Goal: Task Accomplishment & Management: Use online tool/utility

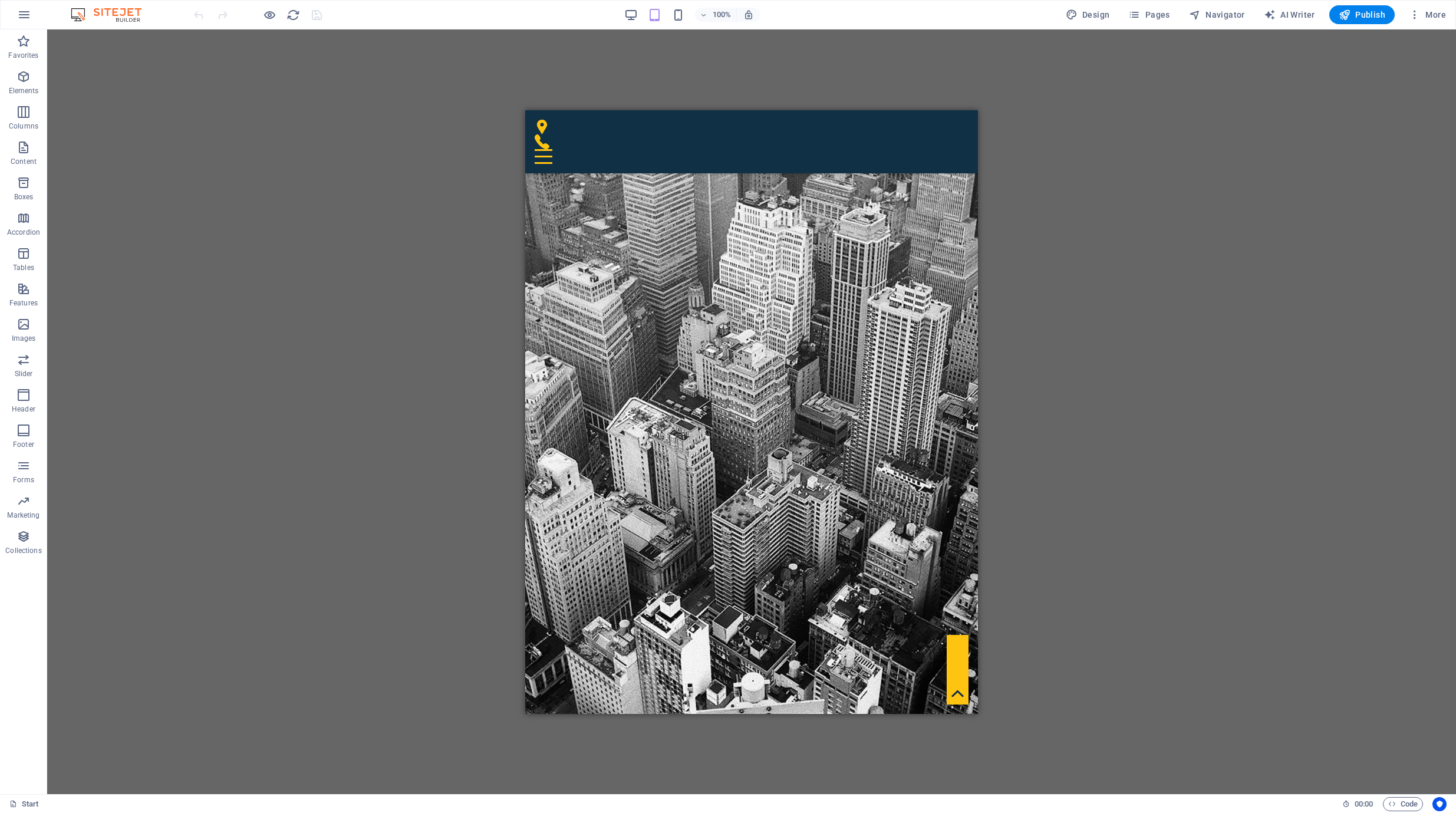
scroll to position [5862, 0]
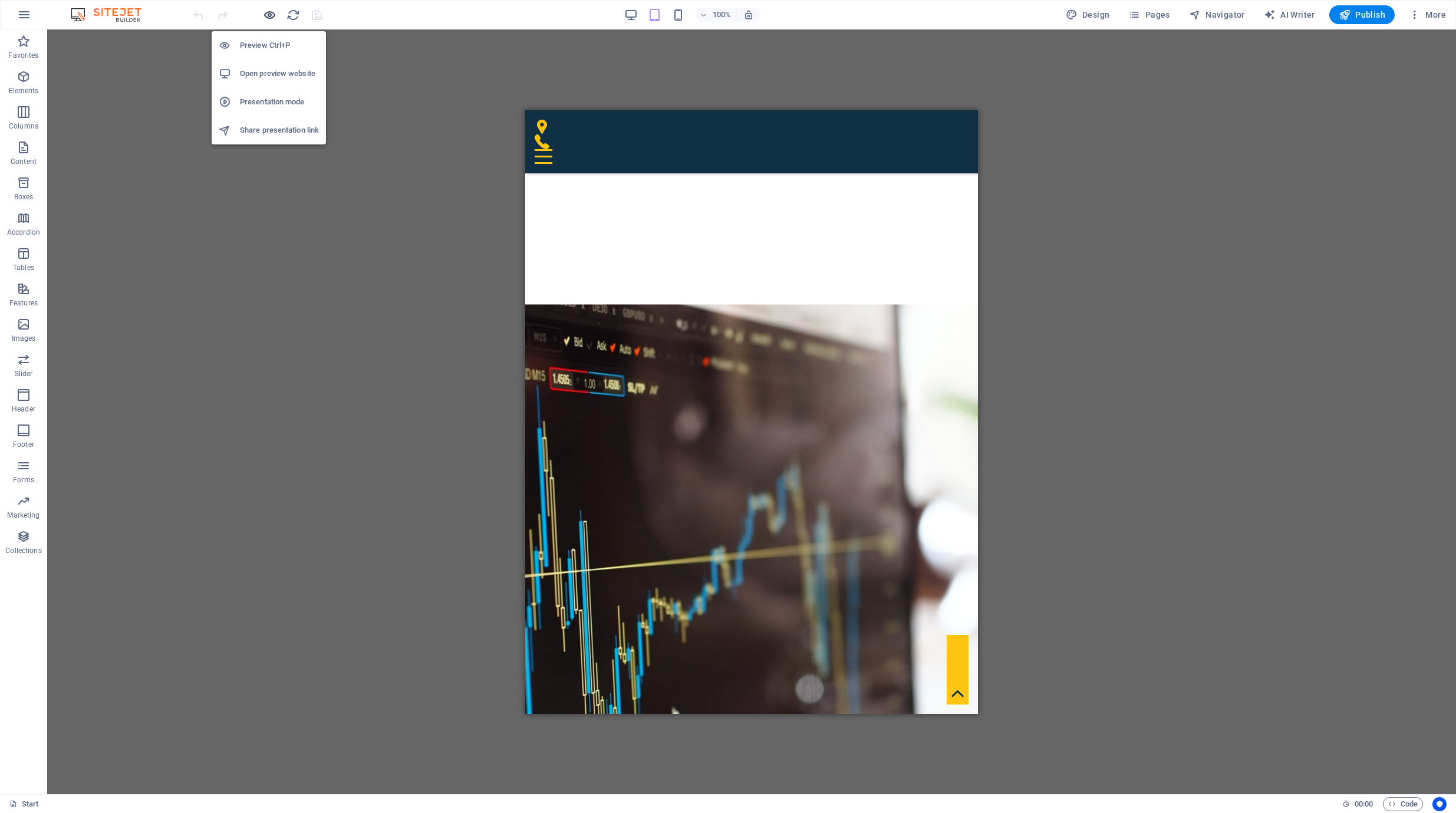
click at [272, 20] on icon "button" at bounding box center [269, 15] width 14 height 14
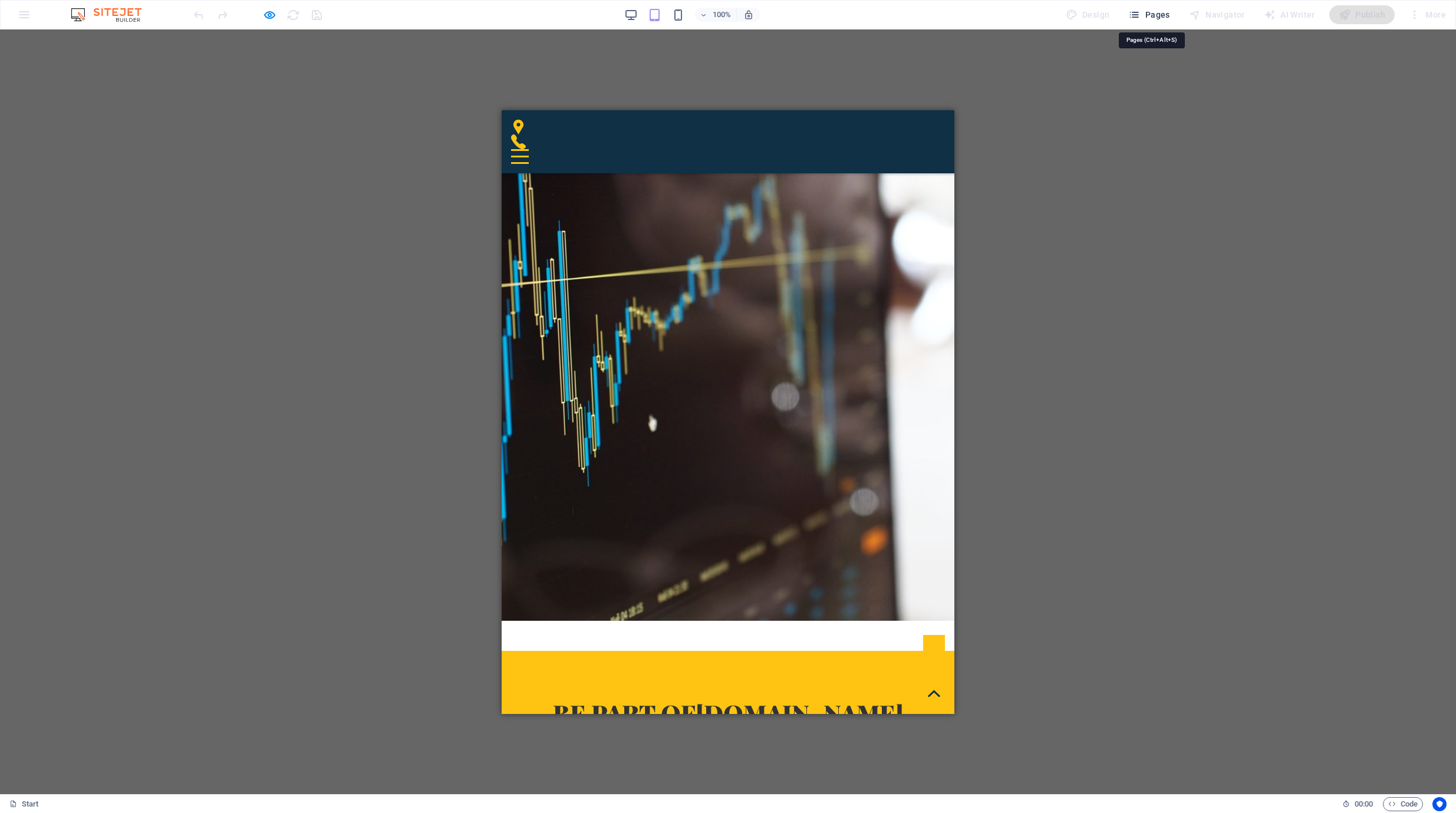
click at [1155, 12] on span "Pages" at bounding box center [1149, 15] width 41 height 12
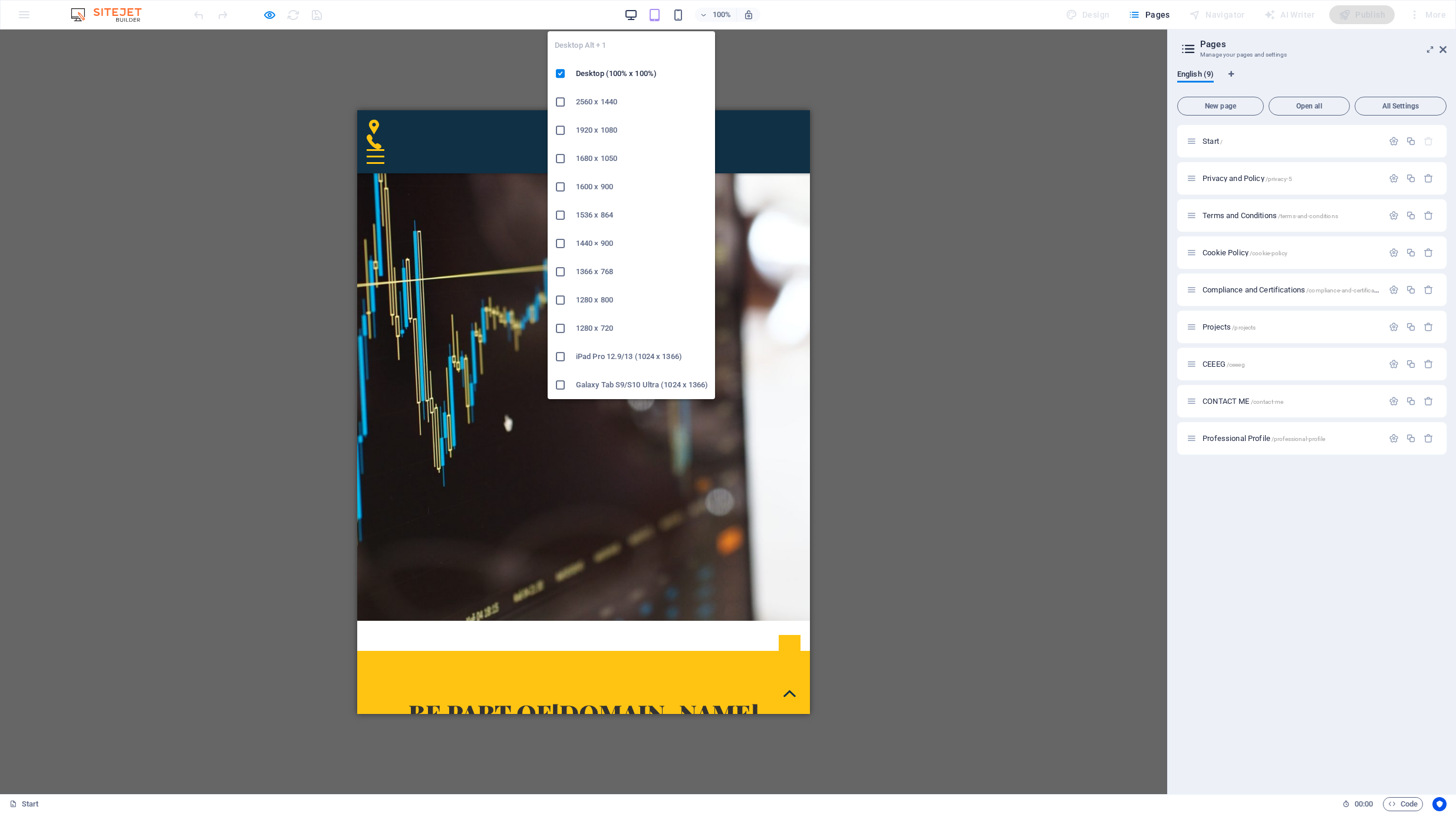
click at [632, 15] on icon "button" at bounding box center [631, 15] width 14 height 14
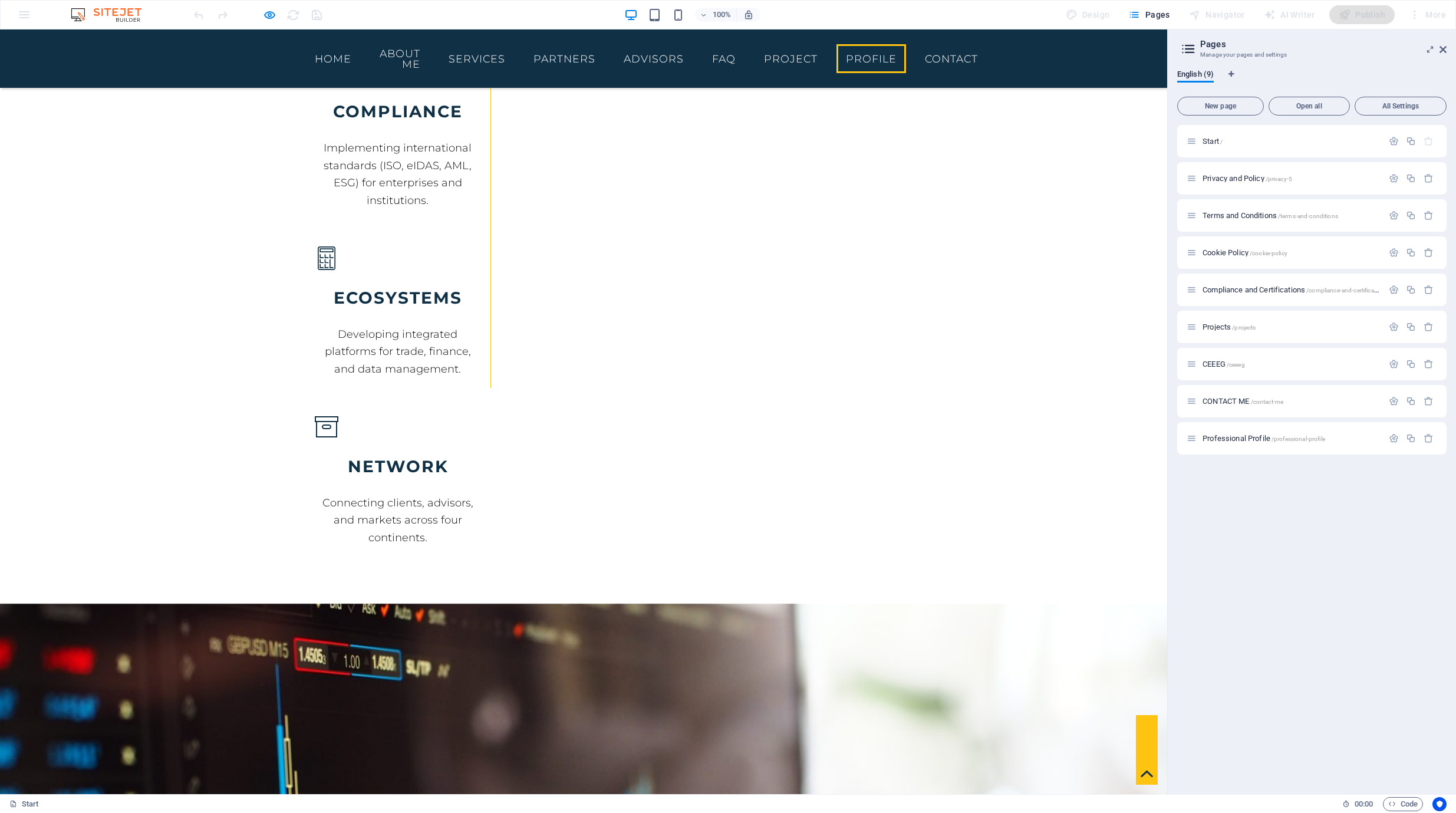
scroll to position [5491, 0]
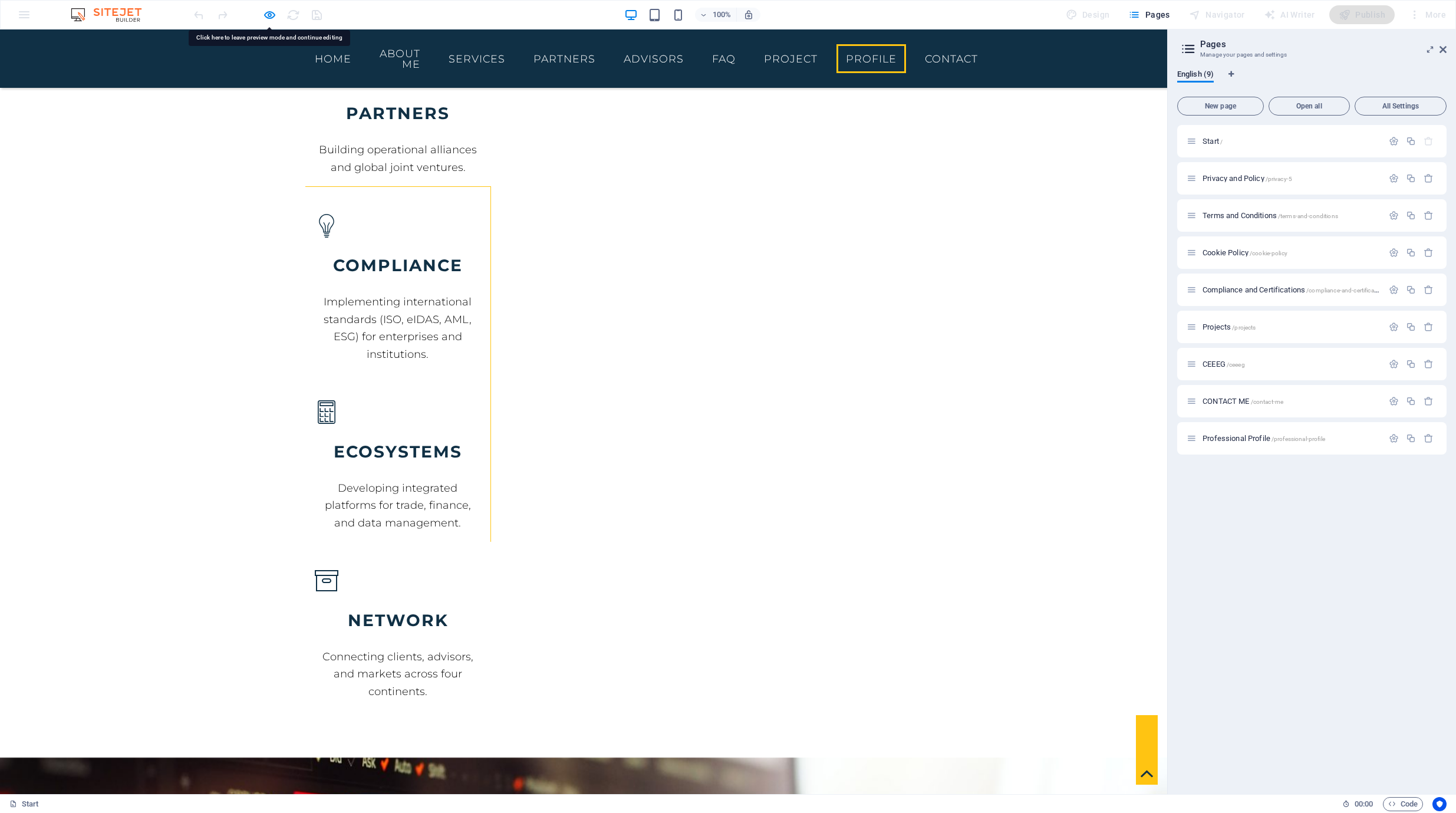
scroll to position [5257, 0]
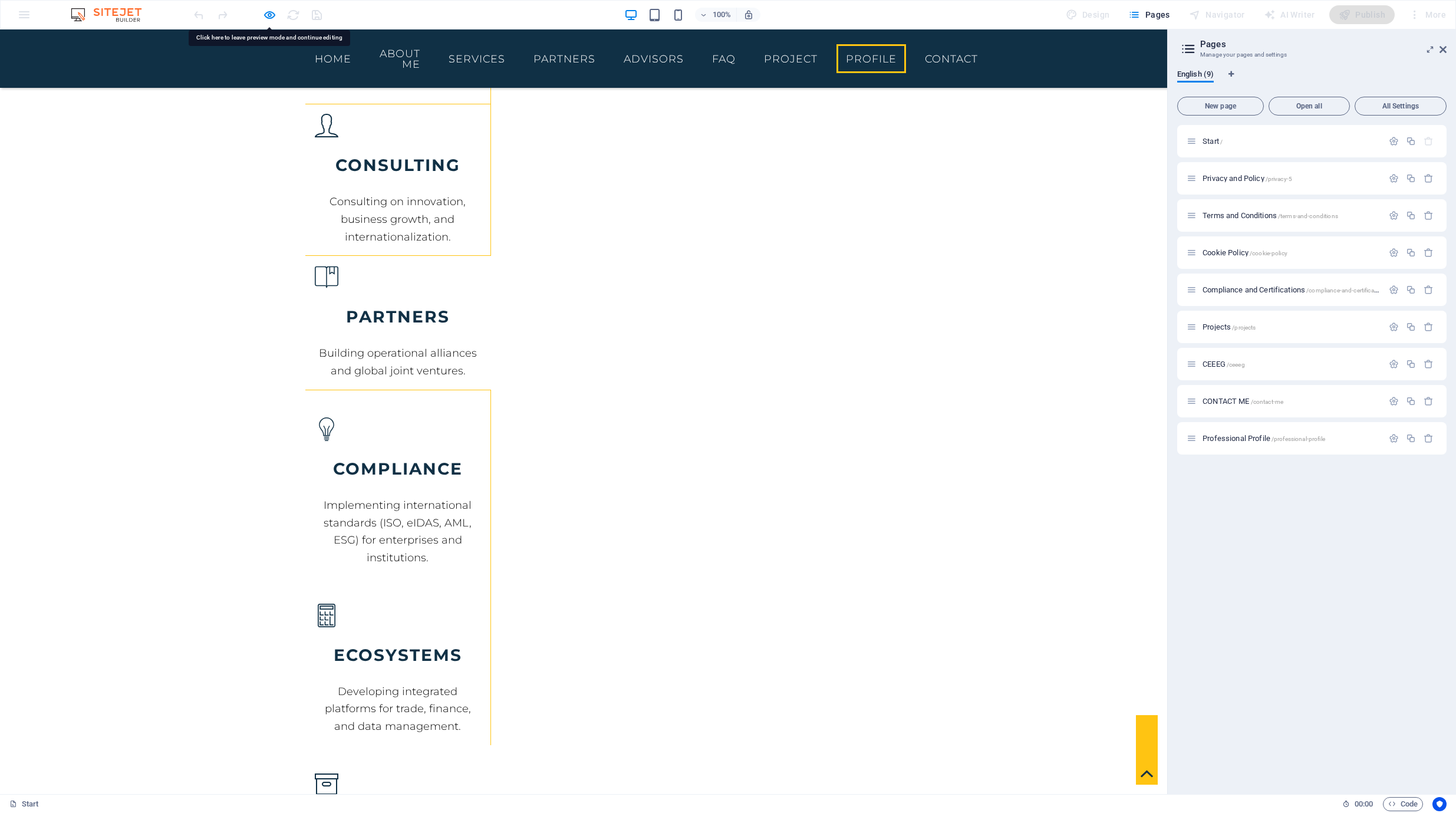
drag, startPoint x: 327, startPoint y: 311, endPoint x: 485, endPoint y: 523, distance: 264.4
copy span "[PERSON_NAME] è un progettista strategico e imprenditore con oltre vent’anni di…"
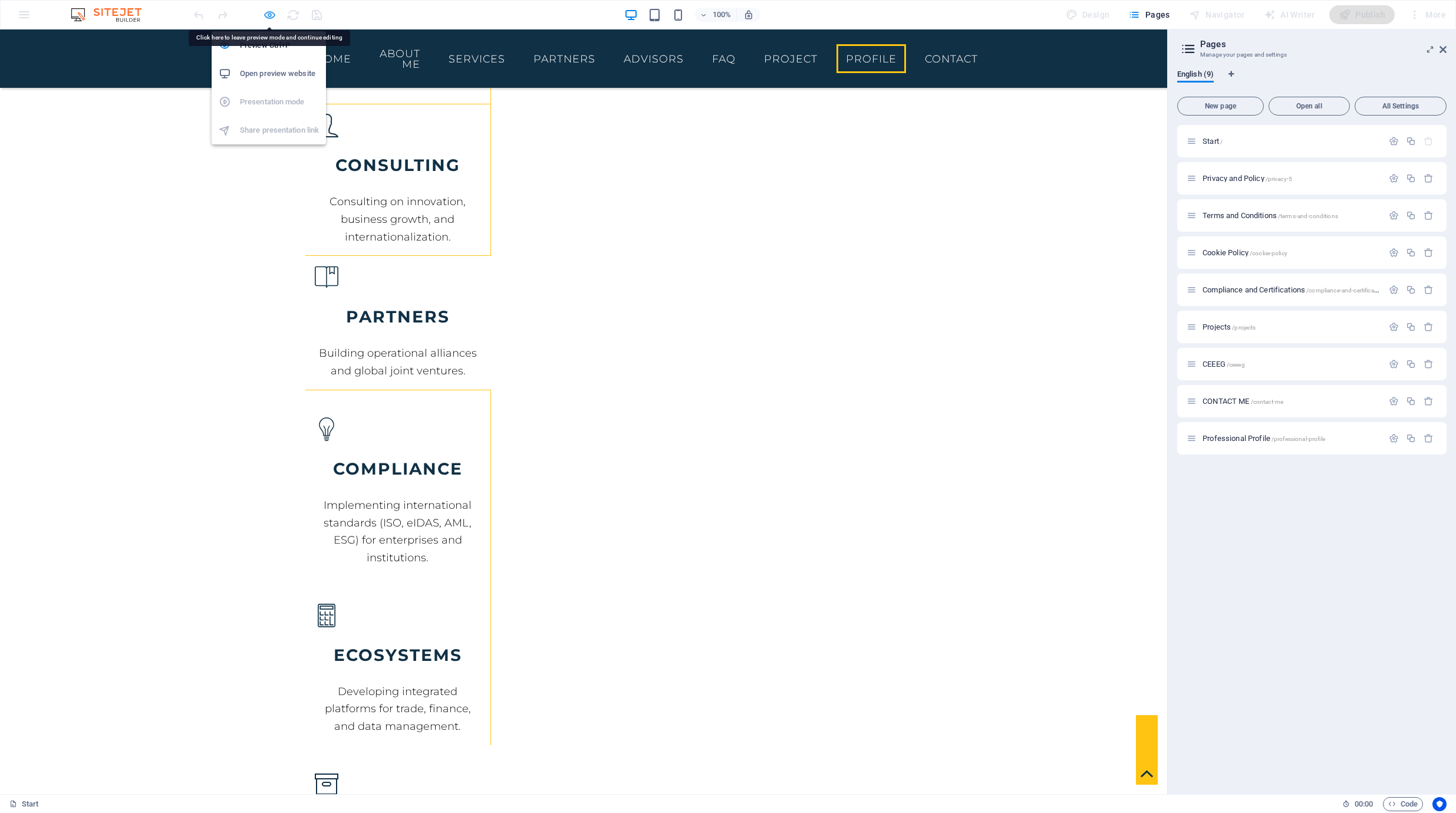
click at [267, 17] on icon "button" at bounding box center [269, 15] width 14 height 14
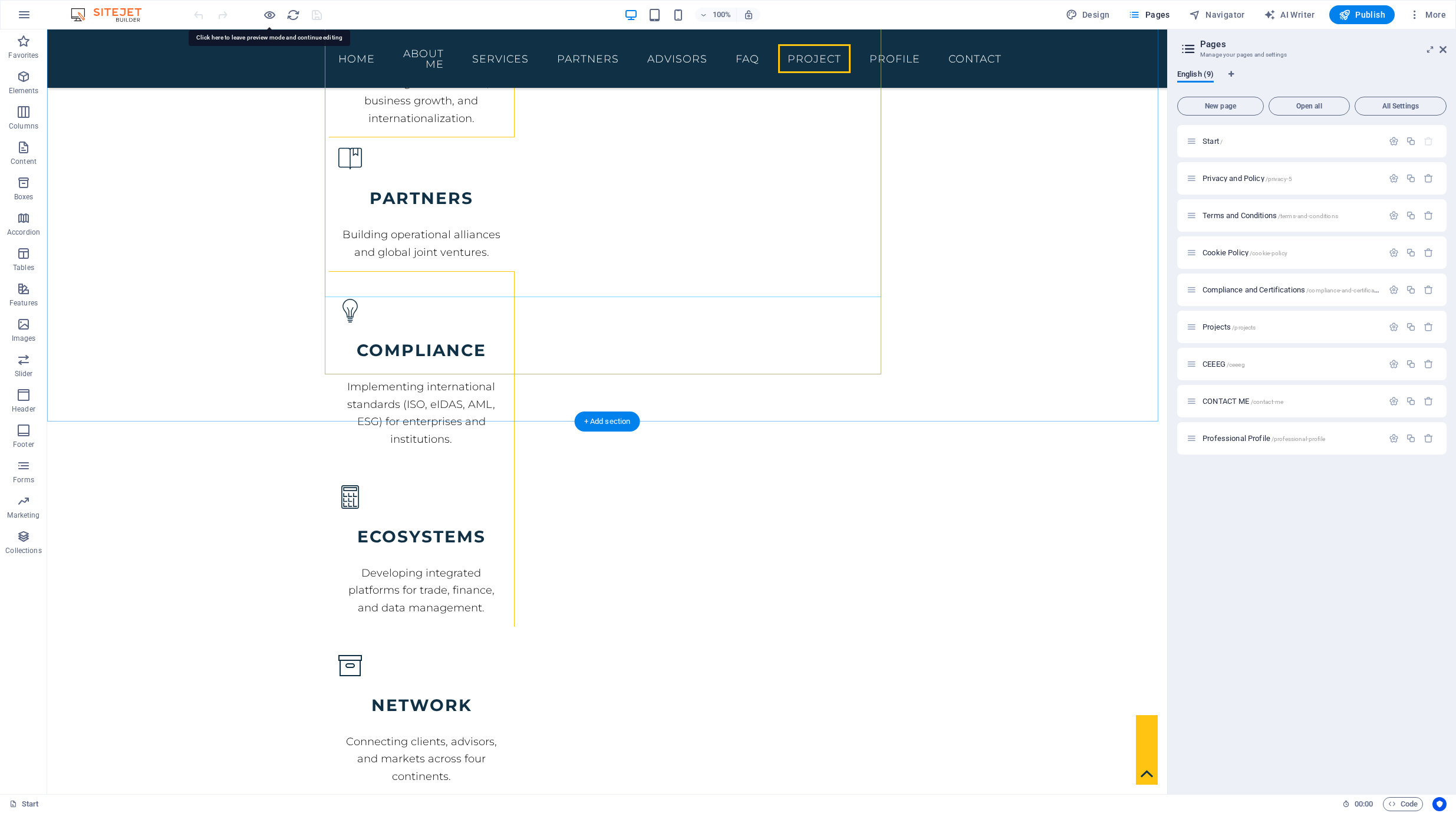
scroll to position [5856, 0]
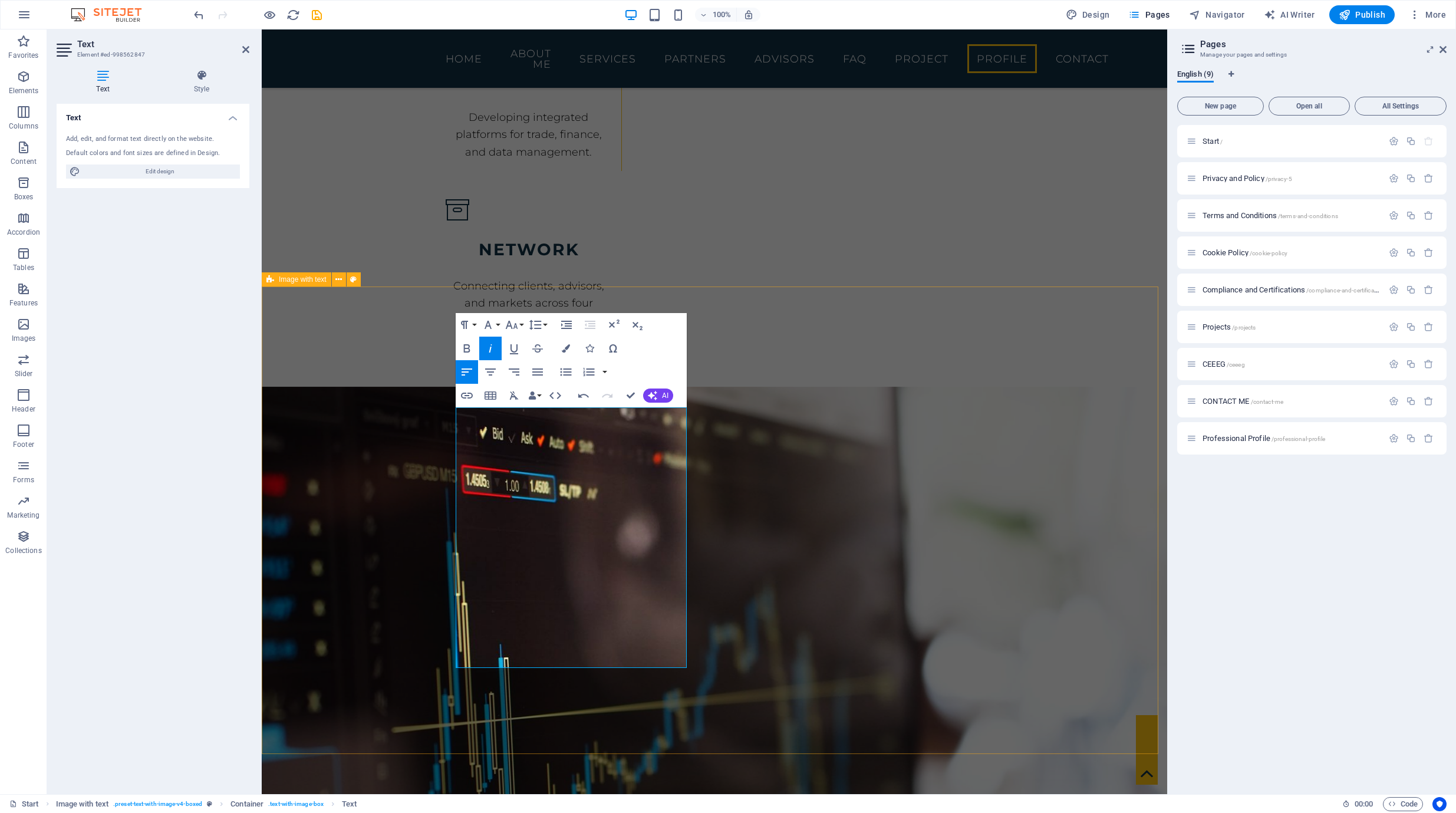
drag, startPoint x: 598, startPoint y: 583, endPoint x: 385, endPoint y: 412, distance: 273.1
drag, startPoint x: 603, startPoint y: 572, endPoint x: 392, endPoint y: 447, distance: 245.2
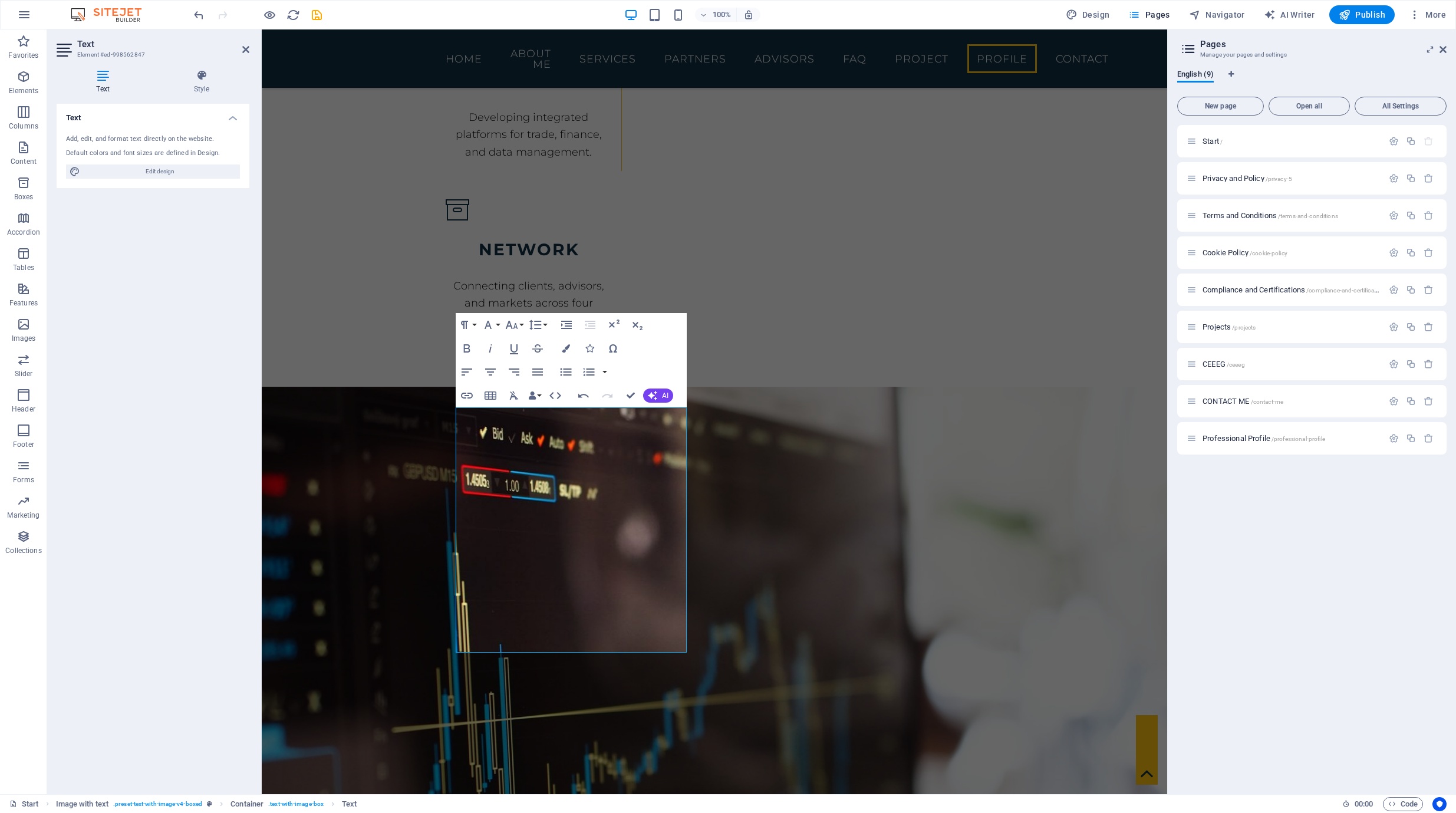
drag, startPoint x: 604, startPoint y: 580, endPoint x: 234, endPoint y: 80, distance: 622.0
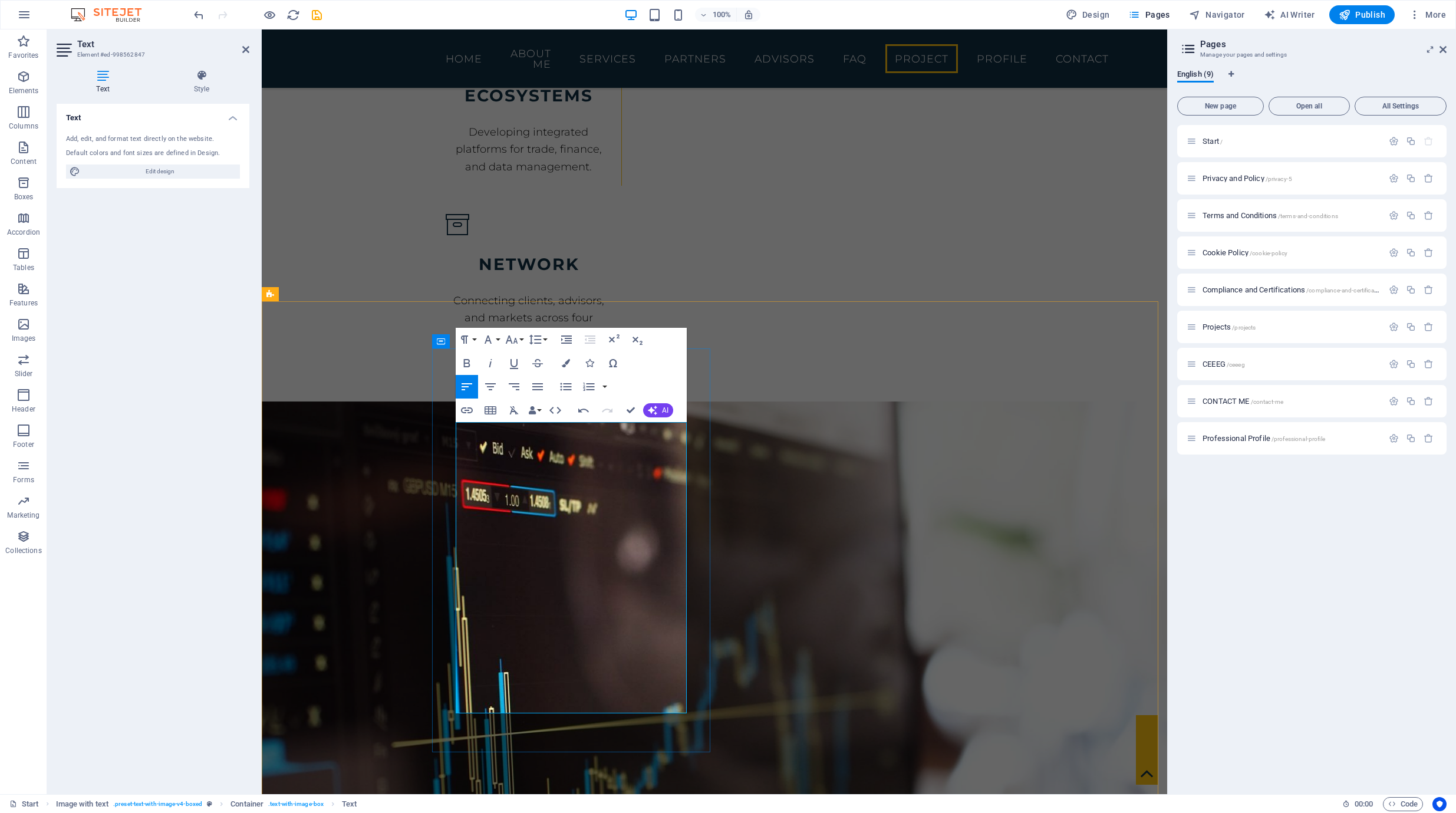
scroll to position [5878, 0]
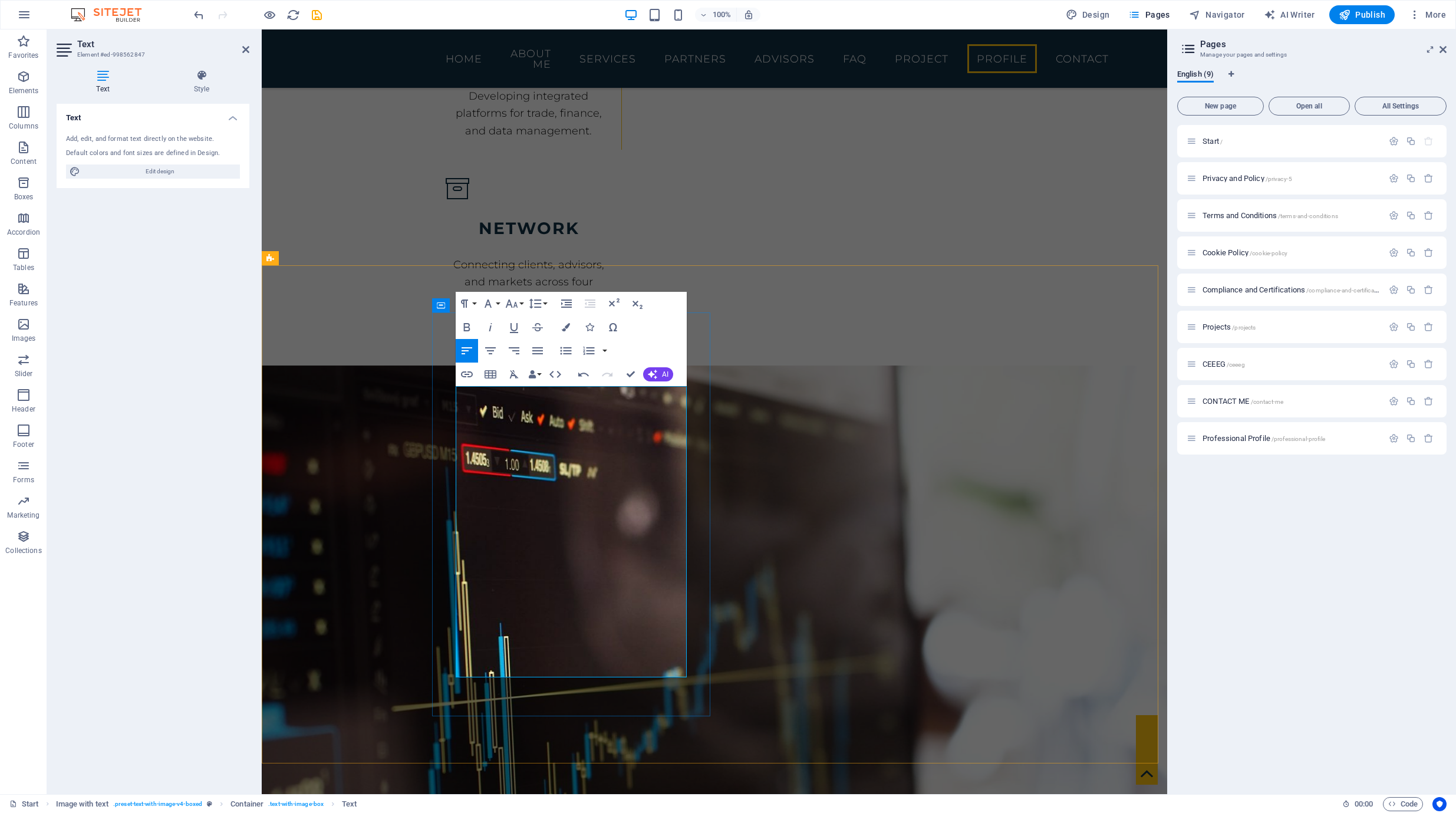
drag, startPoint x: 651, startPoint y: 606, endPoint x: 382, endPoint y: 339, distance: 379.0
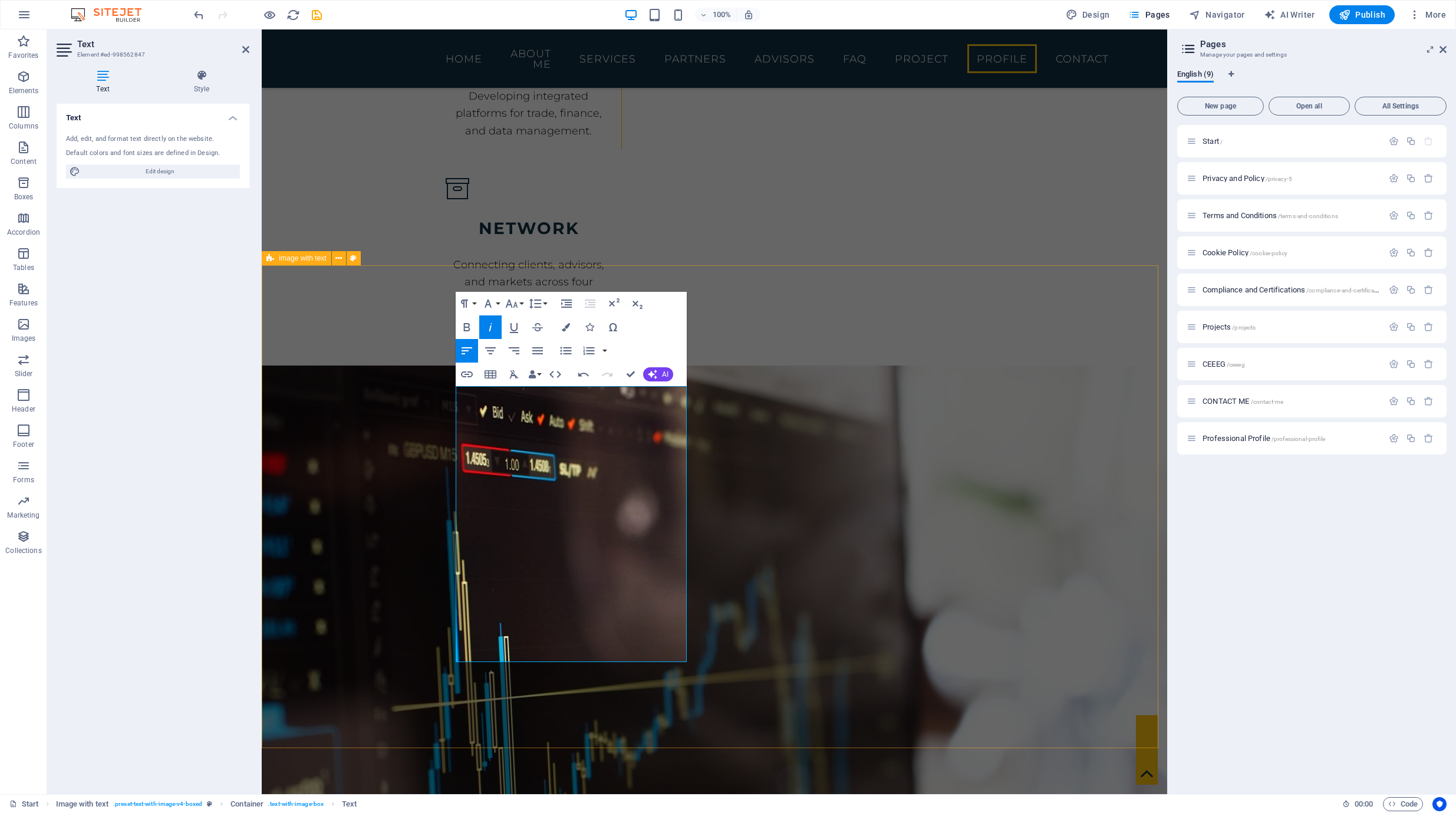
click at [367, 18] on div "100% Design Pages Navigator AI Writer Publish More" at bounding box center [821, 15] width 1259 height 19
click at [315, 14] on icon "save" at bounding box center [316, 15] width 14 height 14
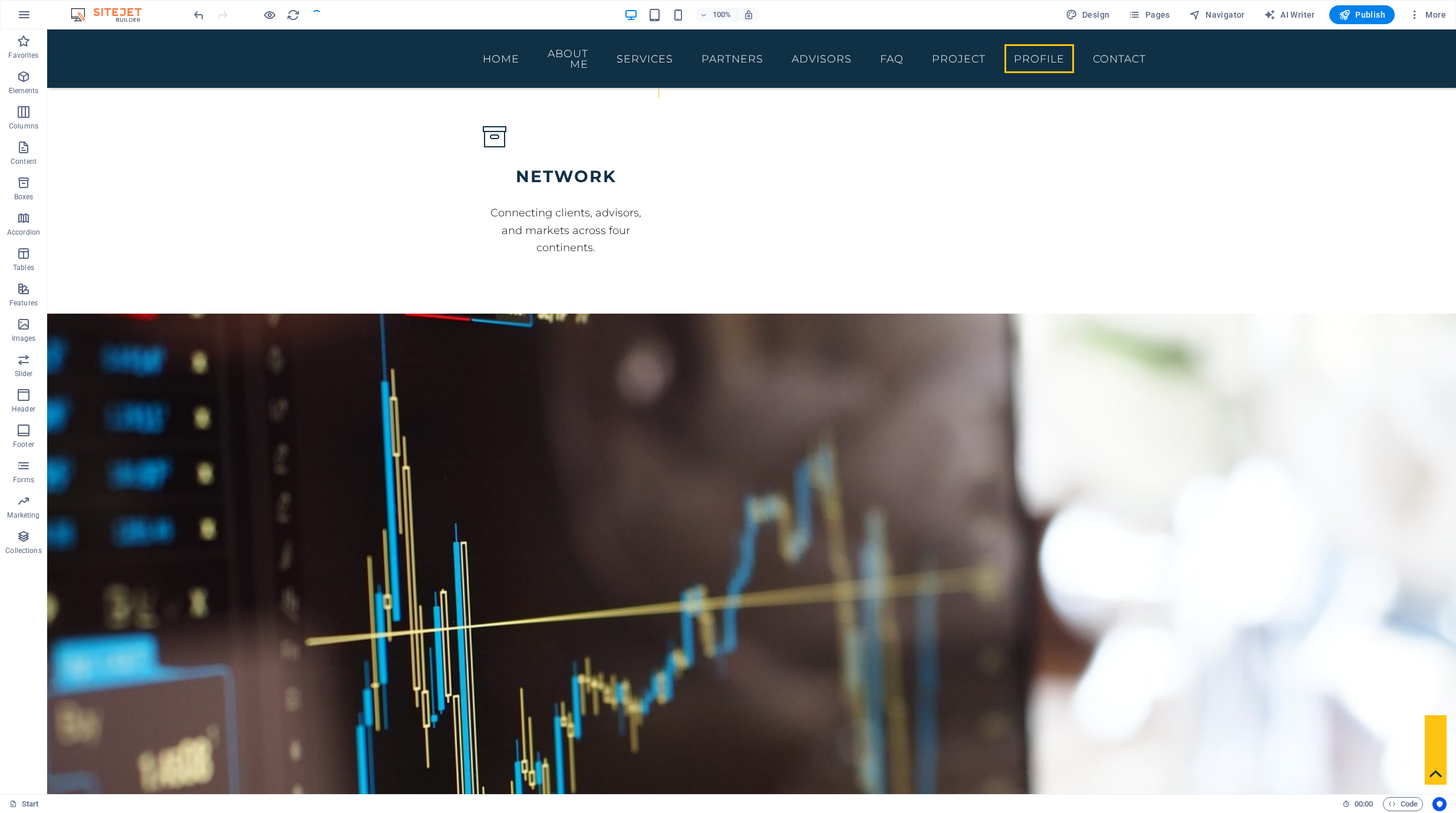
checkbox input "false"
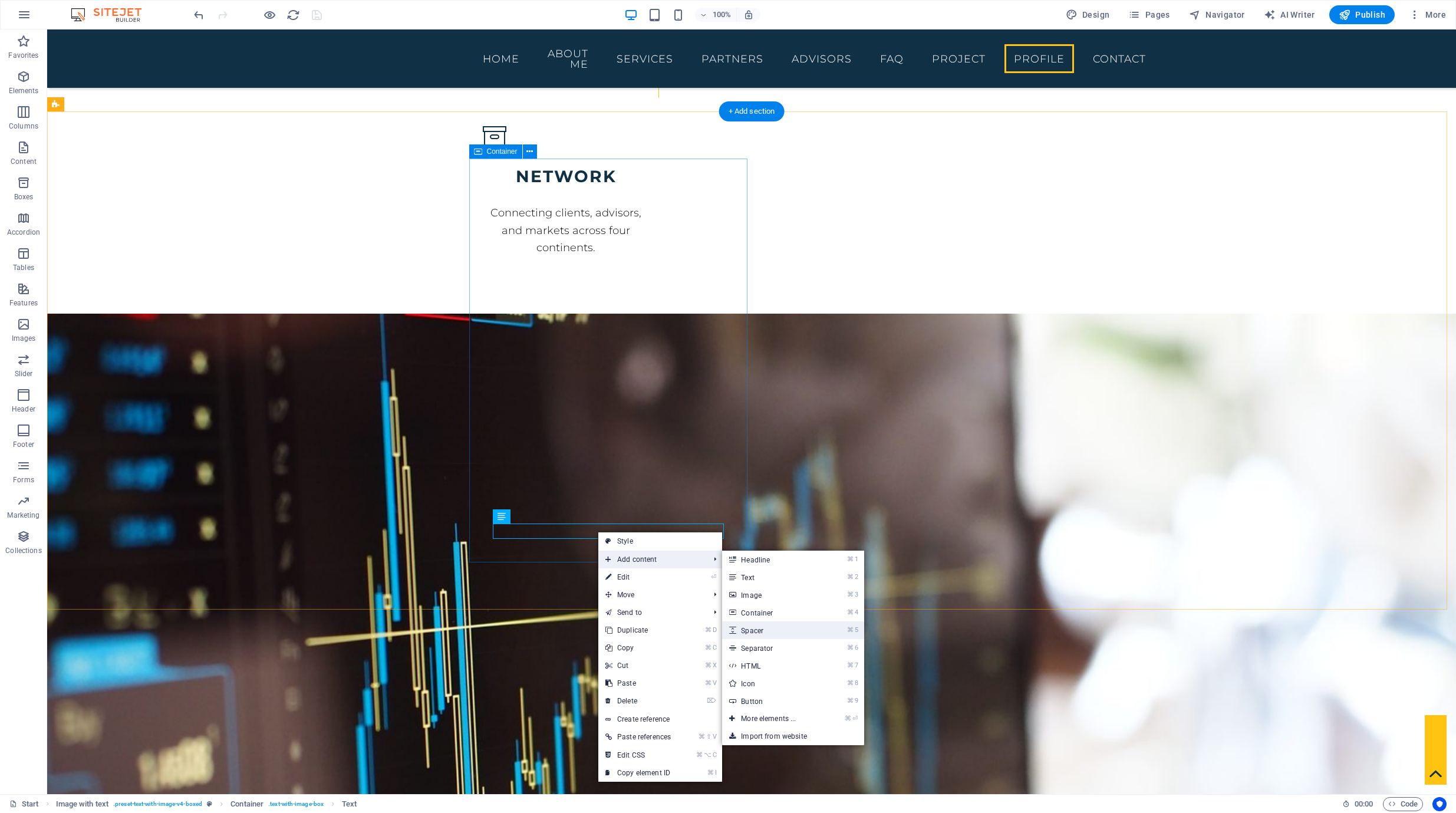
click at [754, 628] on link "⌘ 5 Spacer" at bounding box center [771, 630] width 98 height 18
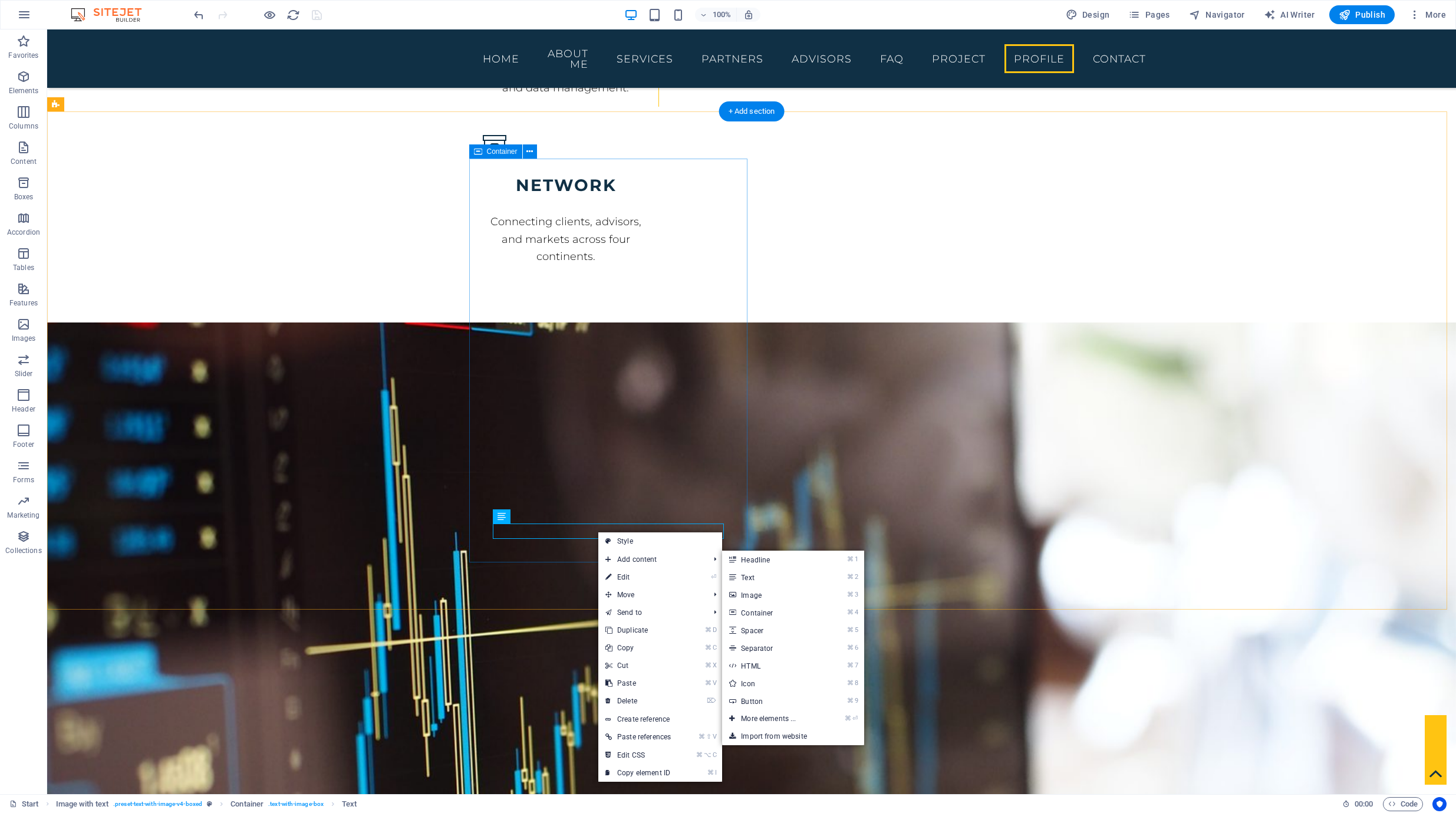
select select "px"
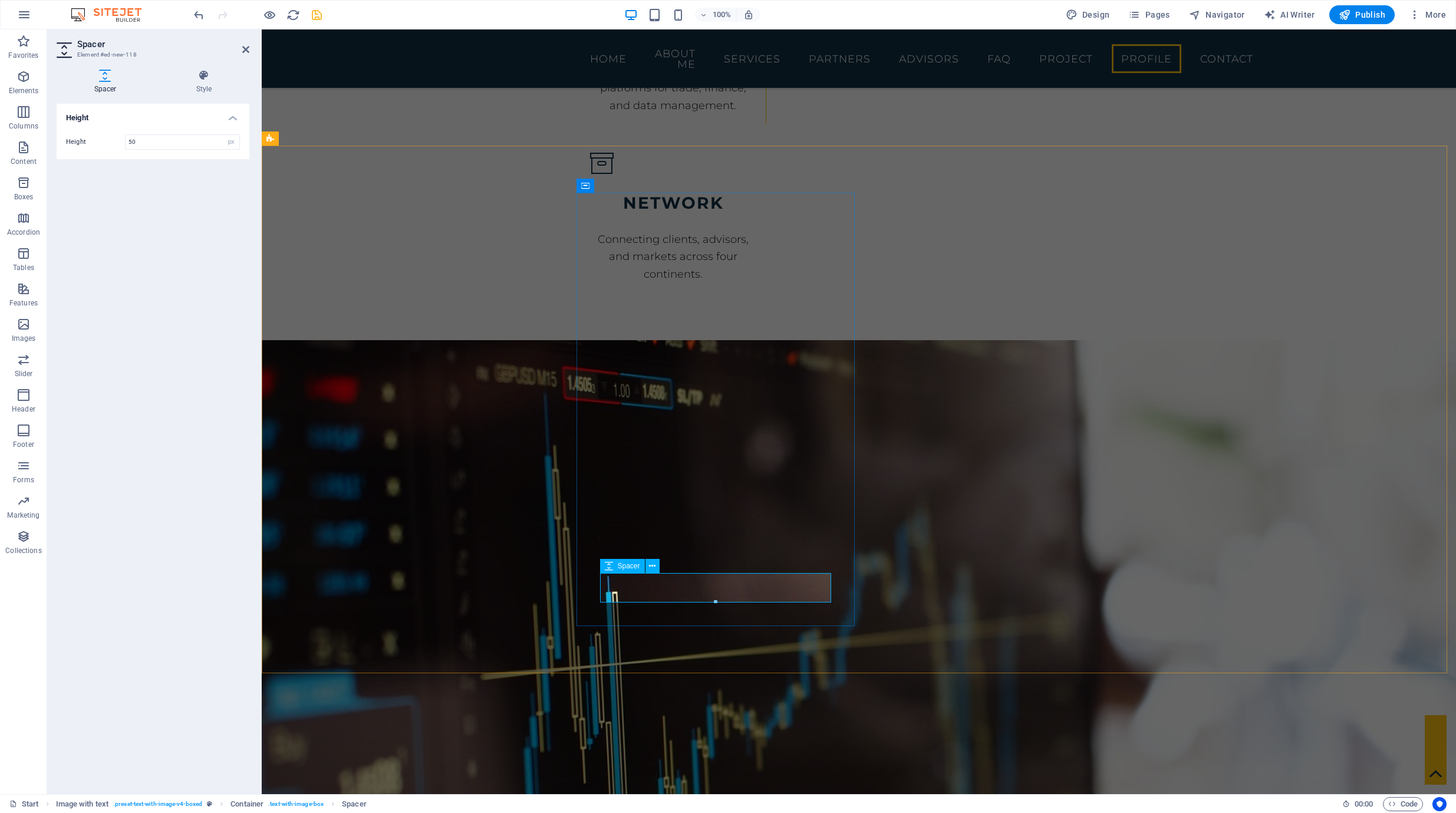
drag, startPoint x: 146, startPoint y: 139, endPoint x: 80, endPoint y: 141, distance: 66.0
click at [80, 141] on div "Height 50 px rem vh vw" at bounding box center [153, 141] width 174 height 15
type input "25"
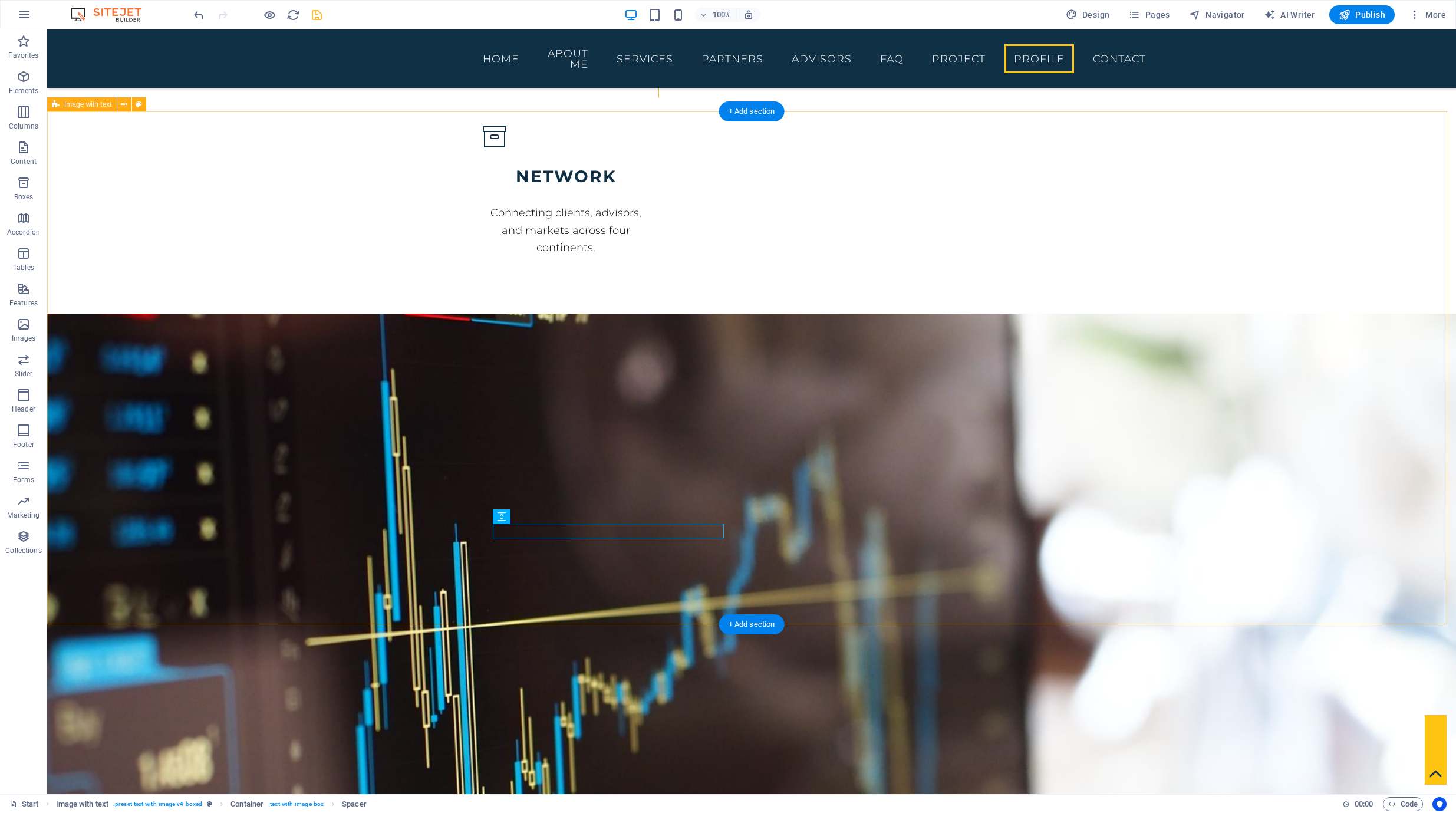
click at [311, 19] on icon "save" at bounding box center [316, 15] width 14 height 14
checkbox input "false"
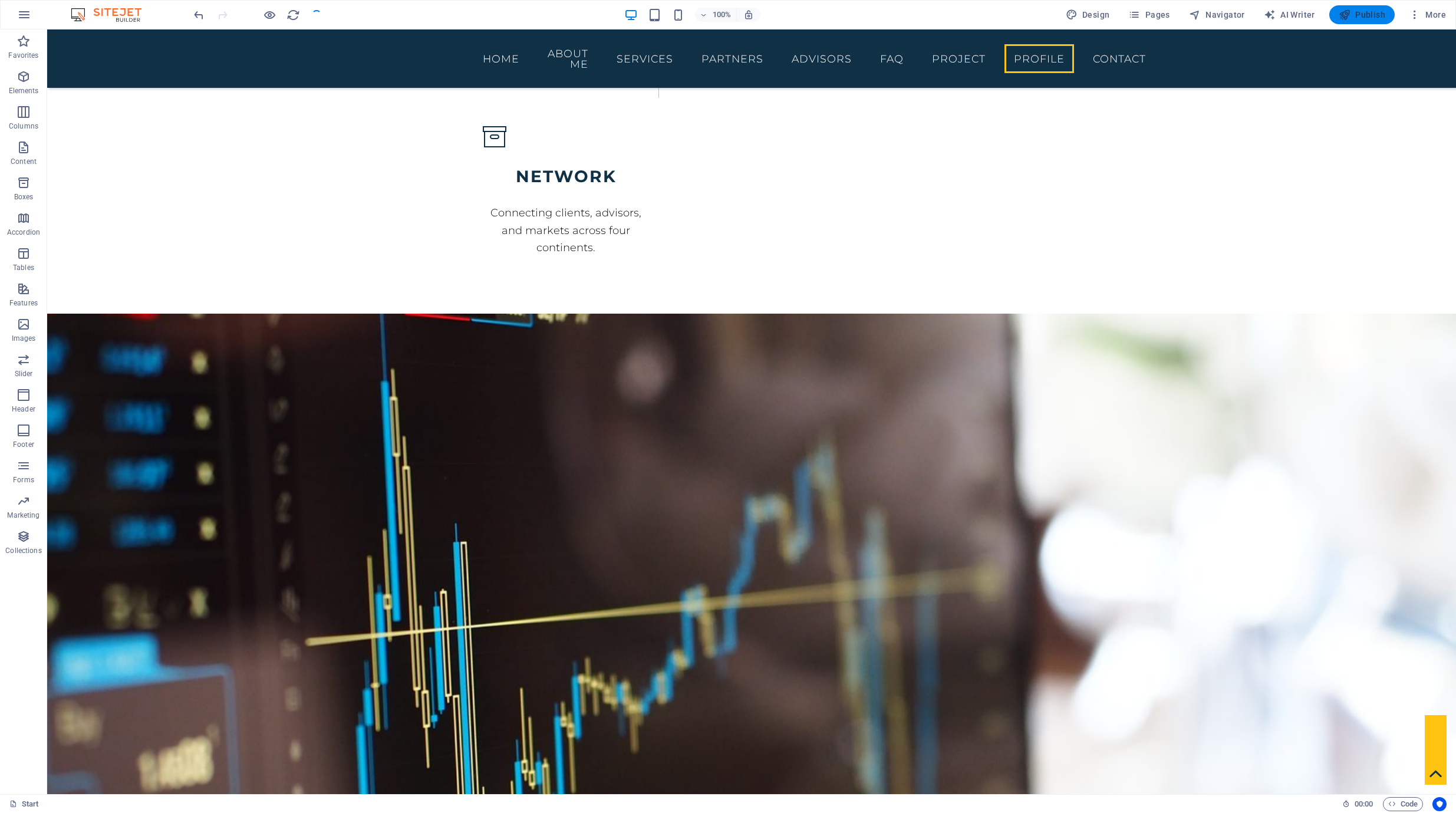
click at [1336, 15] on button "Publish" at bounding box center [1362, 15] width 65 height 19
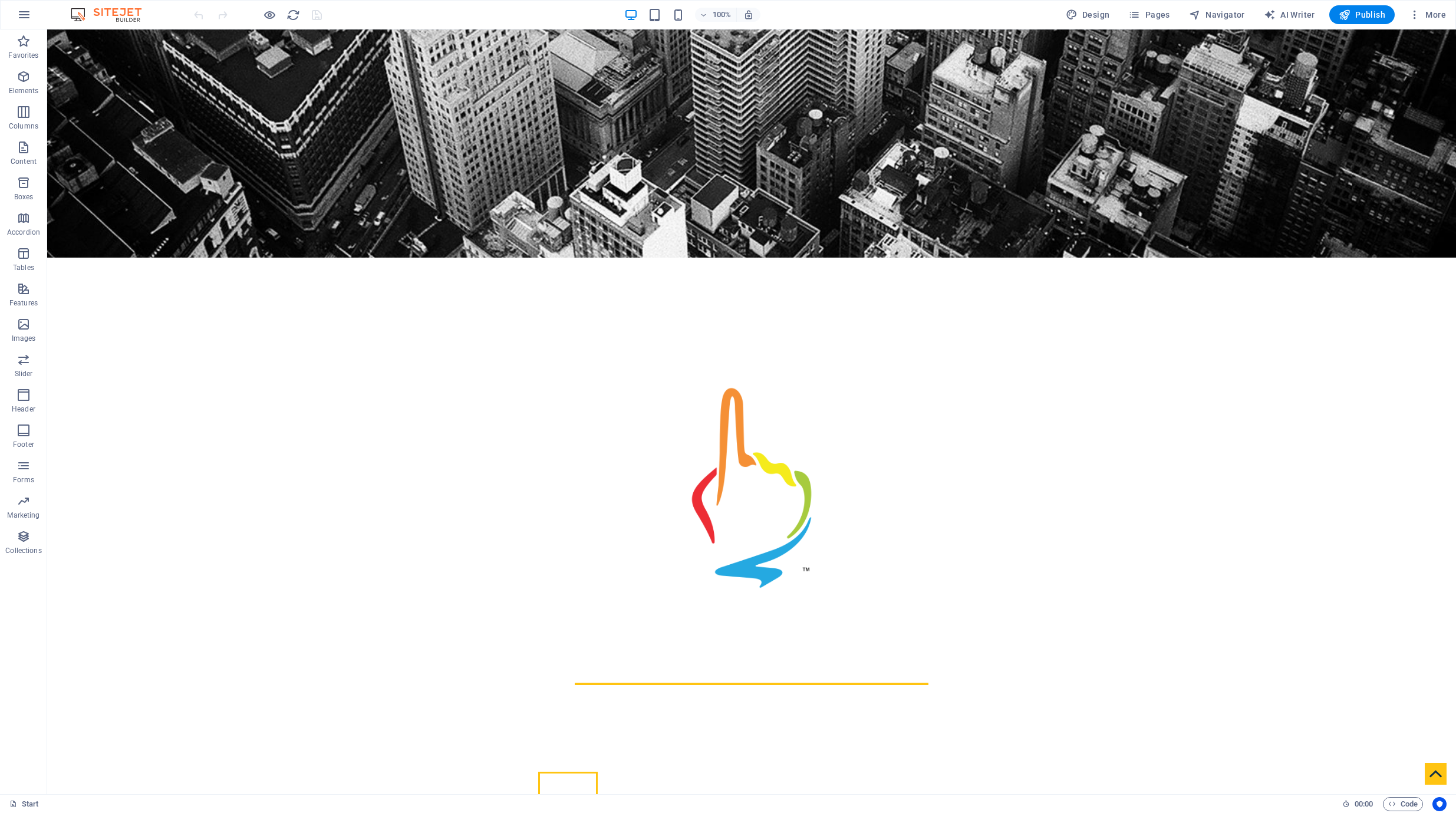
scroll to position [326, 0]
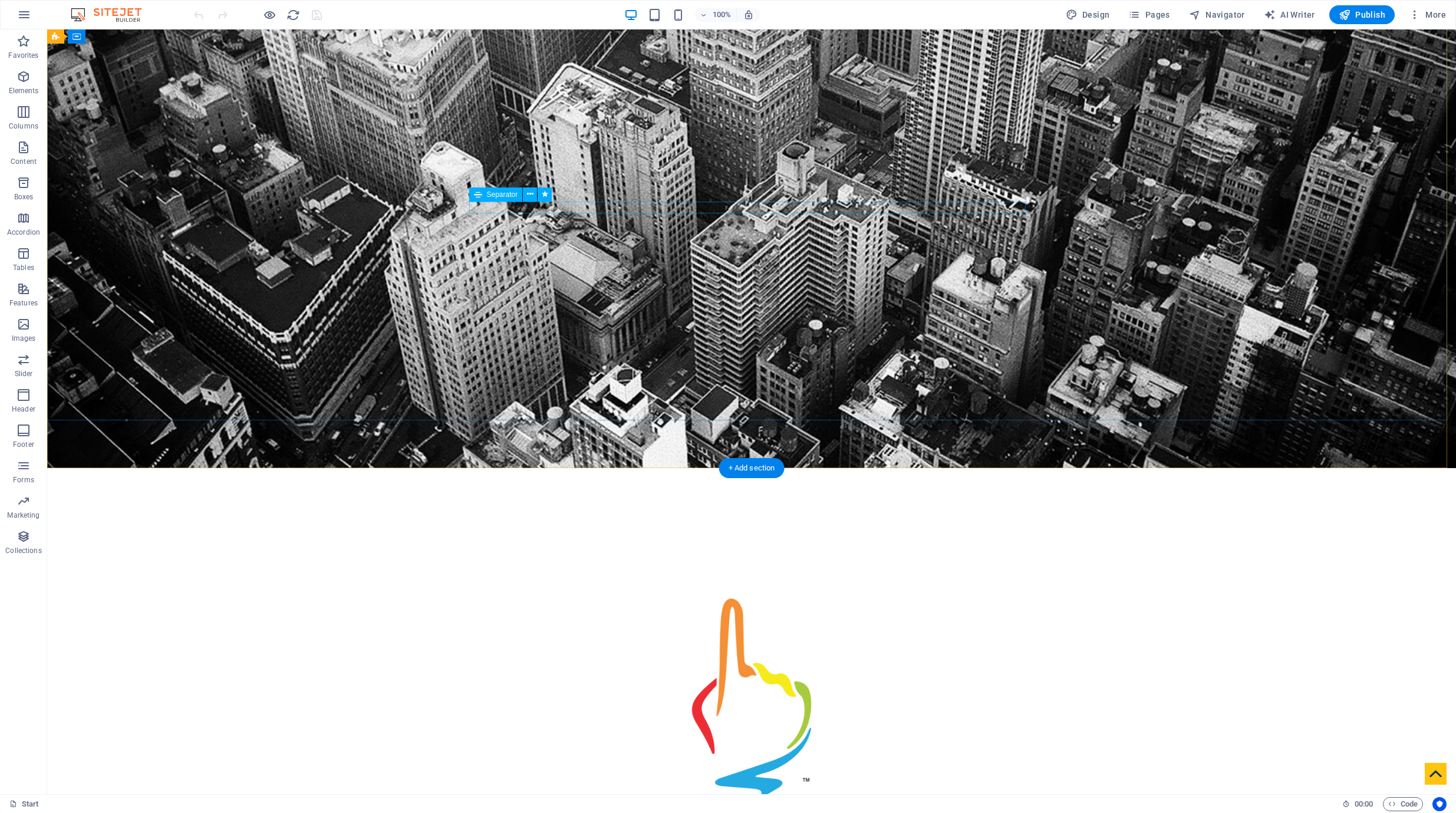
select select "px"
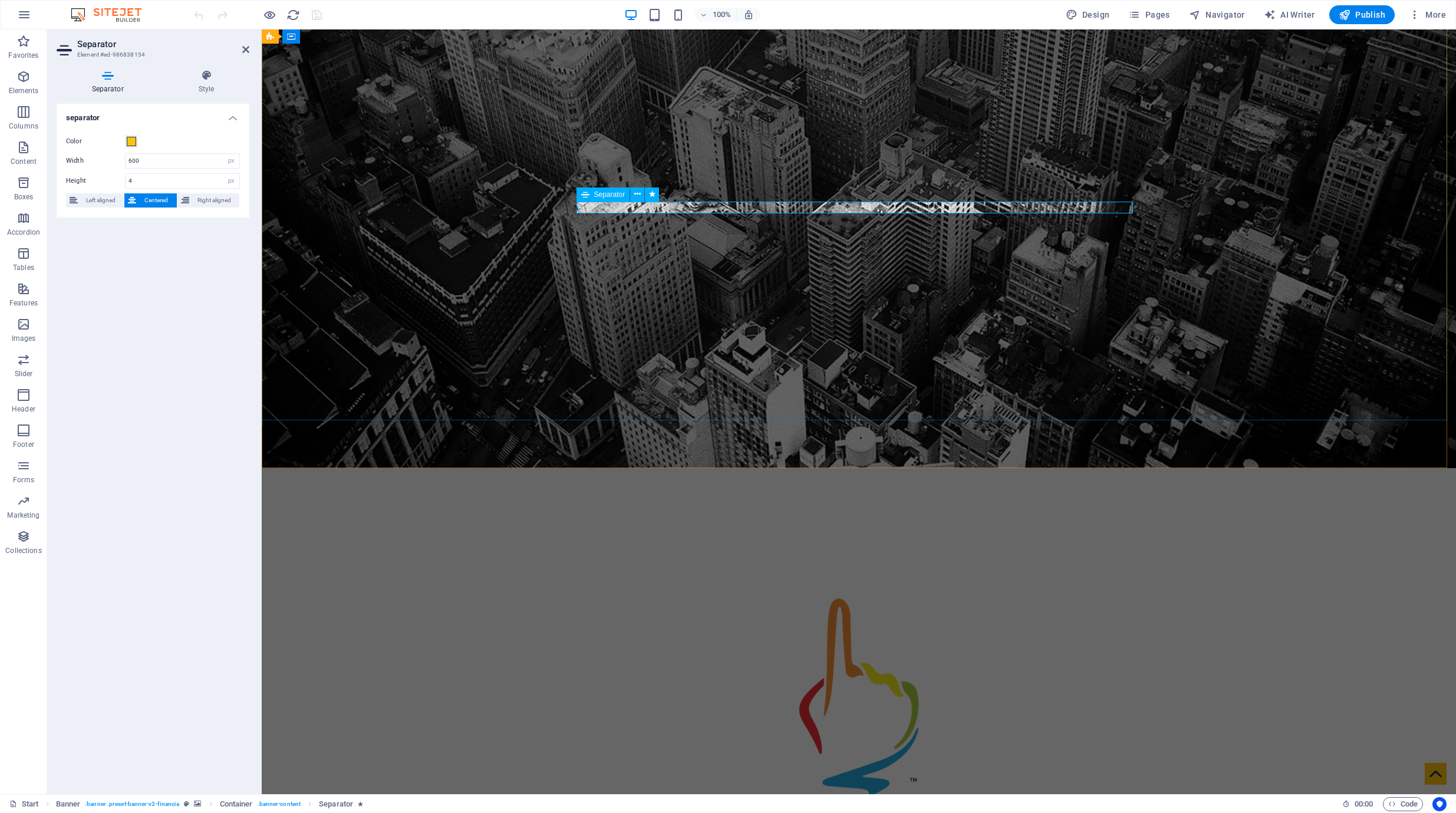
drag, startPoint x: 154, startPoint y: 159, endPoint x: 71, endPoint y: 149, distance: 83.6
click at [71, 149] on div "Color Width 600 px rem % vh vw Height 4 px rem vh vw Left aligned Centered Righ…" at bounding box center [153, 172] width 193 height 93
drag, startPoint x: 141, startPoint y: 155, endPoint x: 93, endPoint y: 155, distance: 48.0
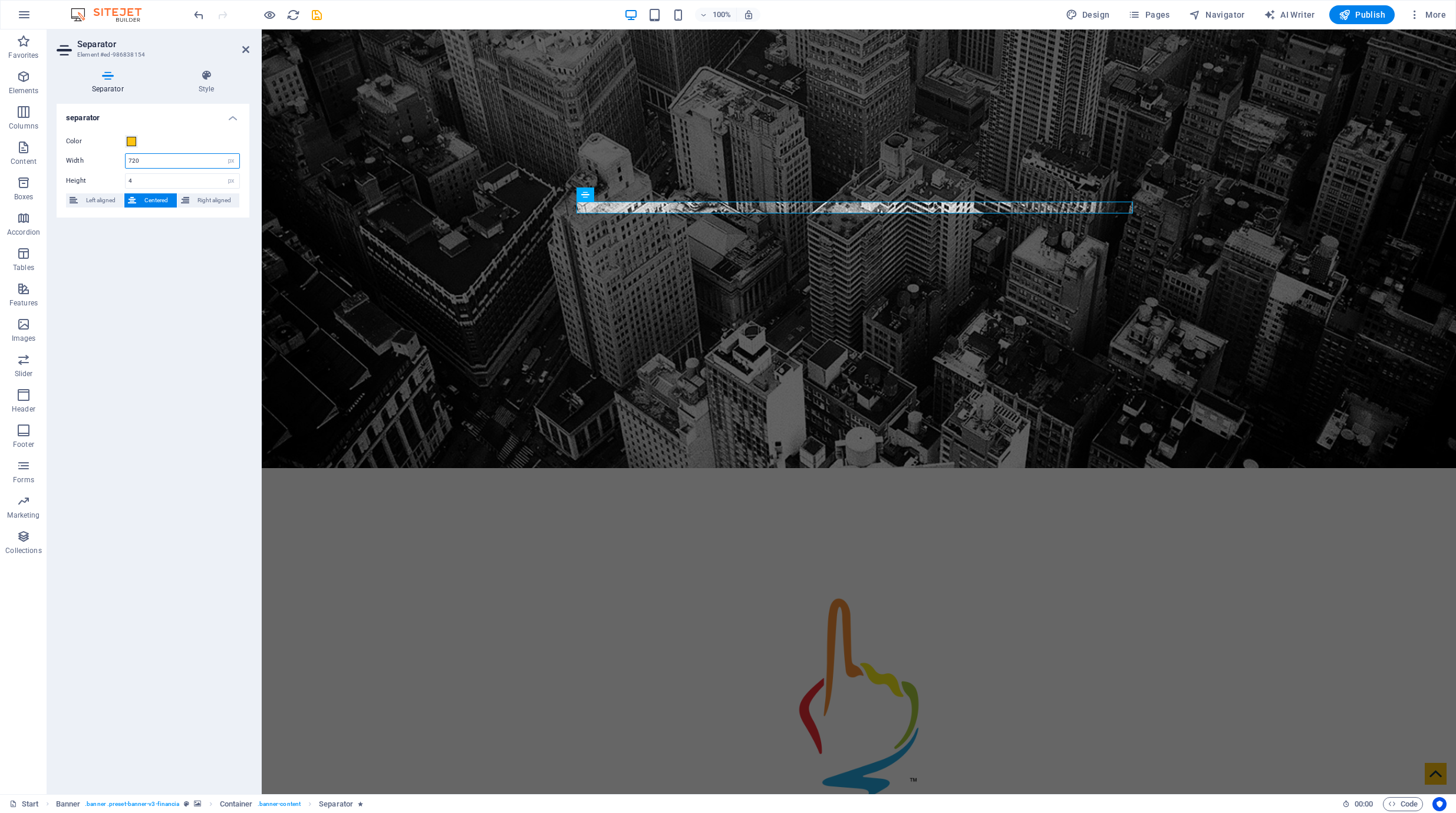
click at [93, 155] on div "Width 720 px rem % vh vw" at bounding box center [153, 161] width 174 height 15
drag, startPoint x: 156, startPoint y: 162, endPoint x: 76, endPoint y: 154, distance: 80.4
click at [47, 154] on div "Separator Style separator Color Width 620 px rem % vh vw Height 4 px rem vh vw …" at bounding box center [153, 427] width 211 height 734
type input "630"
click at [312, 11] on icon "save" at bounding box center [316, 15] width 14 height 14
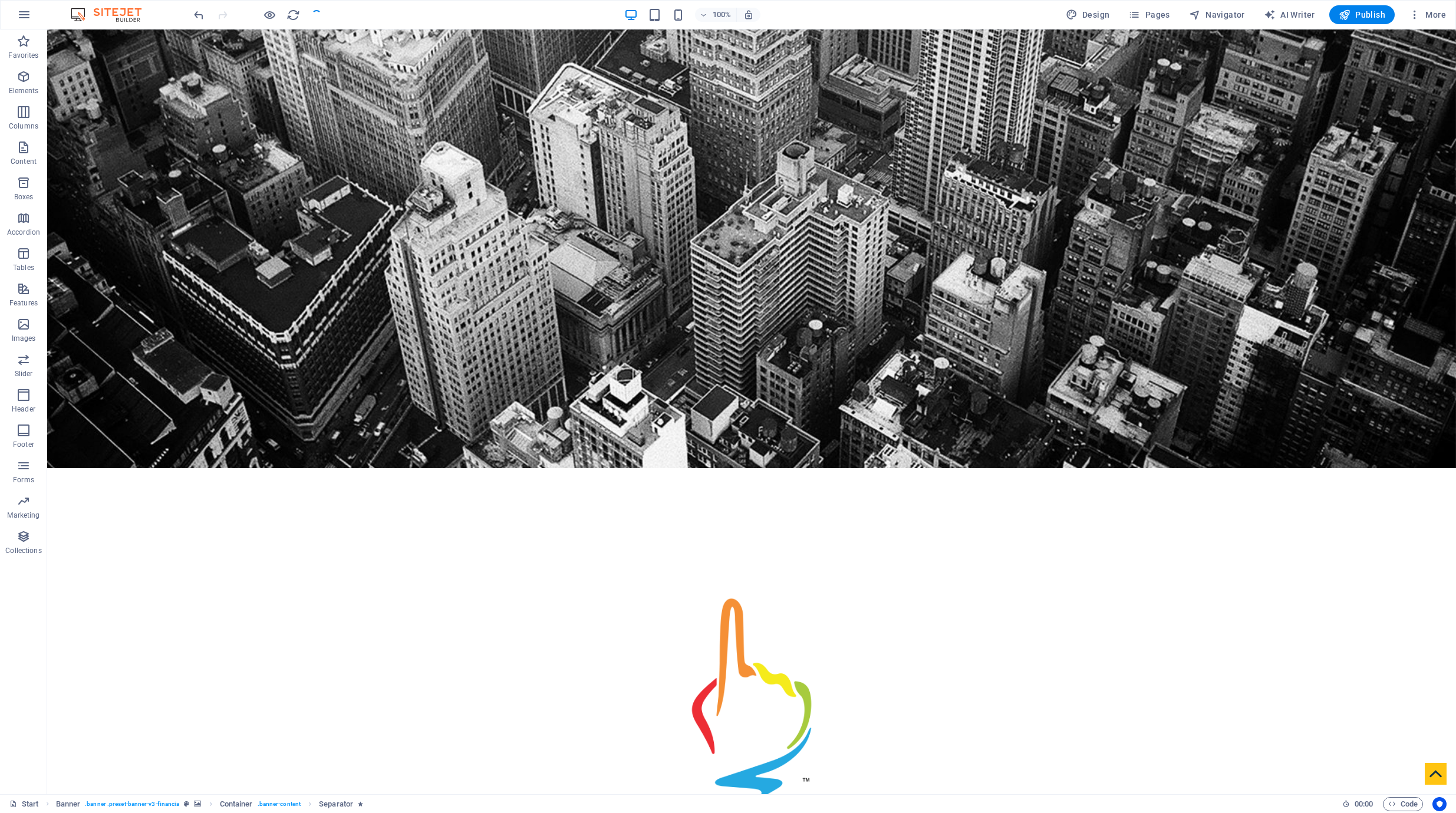
checkbox input "false"
click at [1374, 10] on span "Publish" at bounding box center [1362, 15] width 46 height 12
